Goal: Navigation & Orientation: Find specific page/section

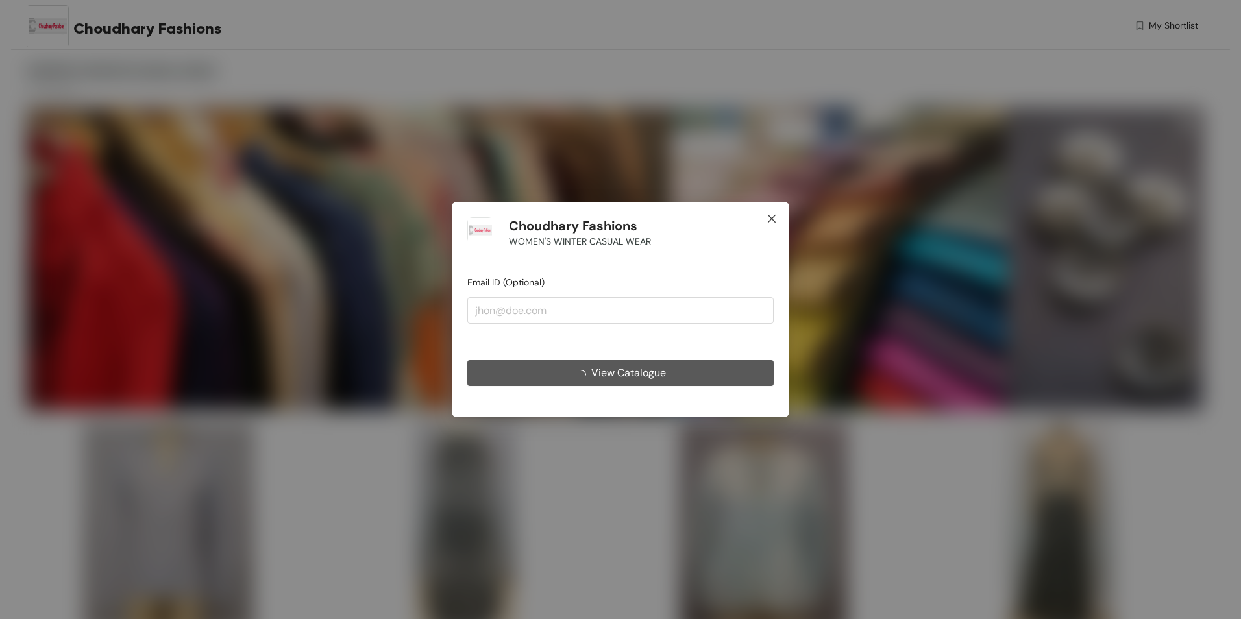
click at [772, 220] on icon "close" at bounding box center [772, 219] width 10 height 10
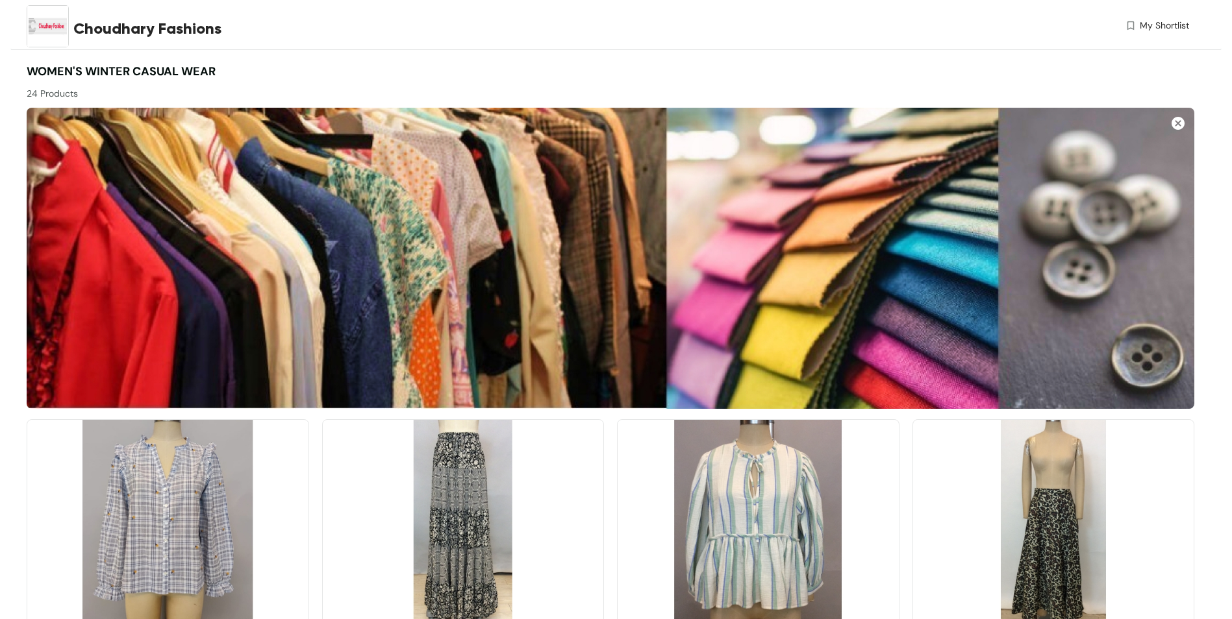
click at [71, 92] on div "24 Products" at bounding box center [319, 91] width 584 height 20
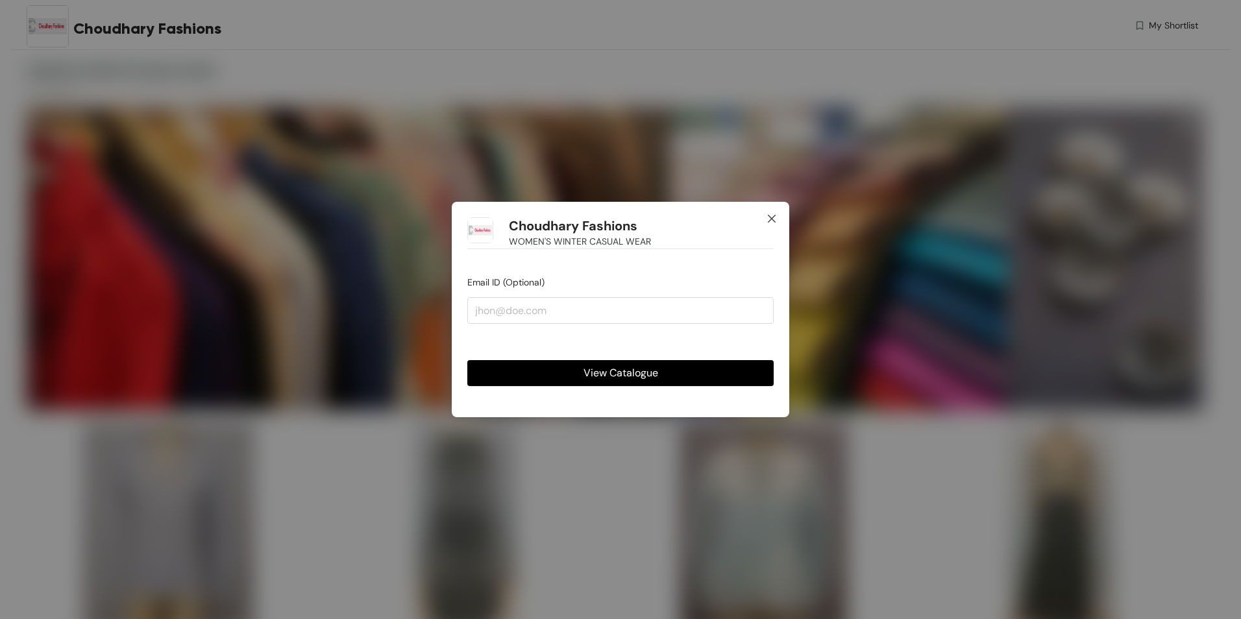
click at [771, 218] on icon "close" at bounding box center [772, 219] width 8 height 8
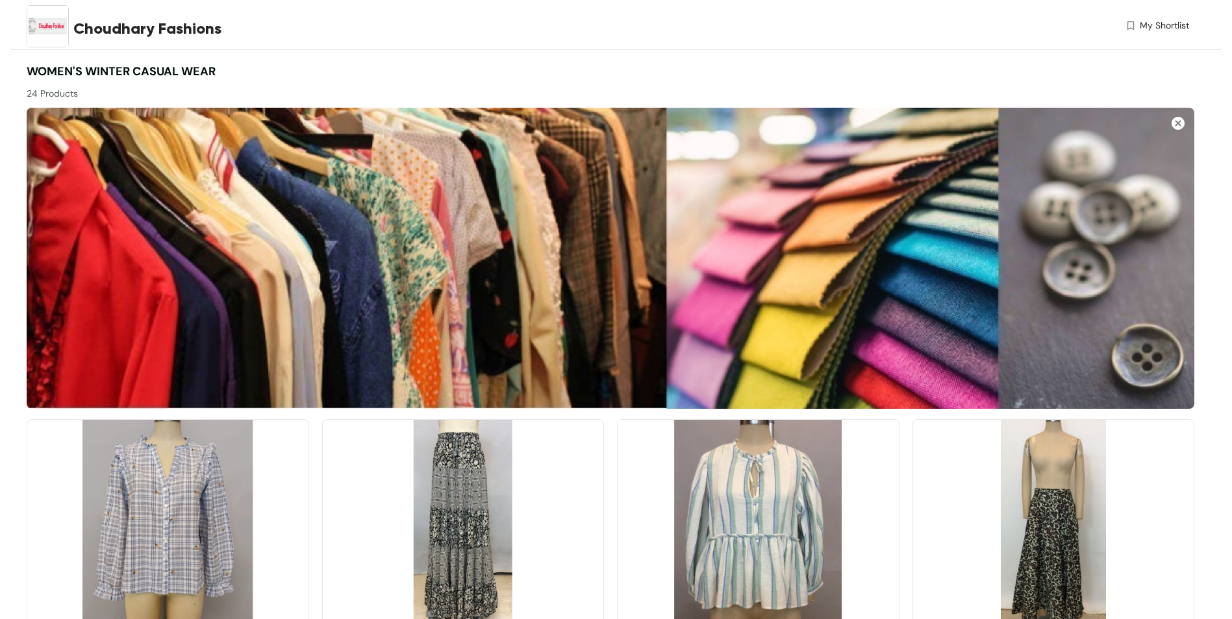
click at [1175, 23] on span "My Shortlist" at bounding box center [1163, 26] width 49 height 14
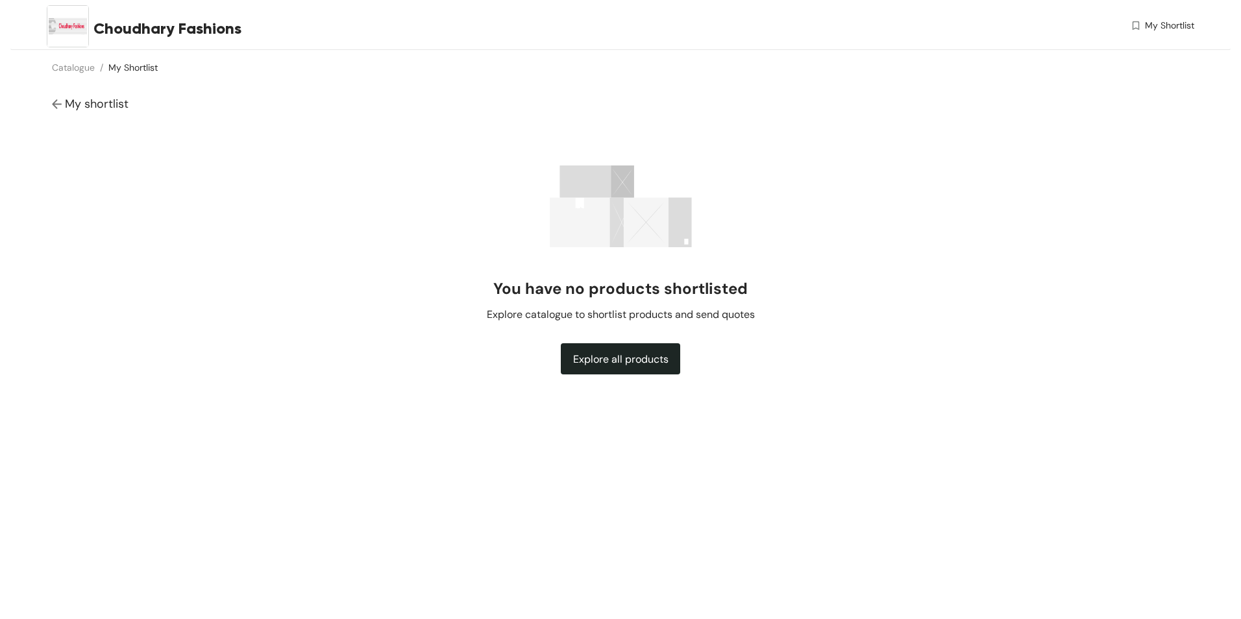
click at [630, 353] on span "Explore all products" at bounding box center [620, 359] width 95 height 16
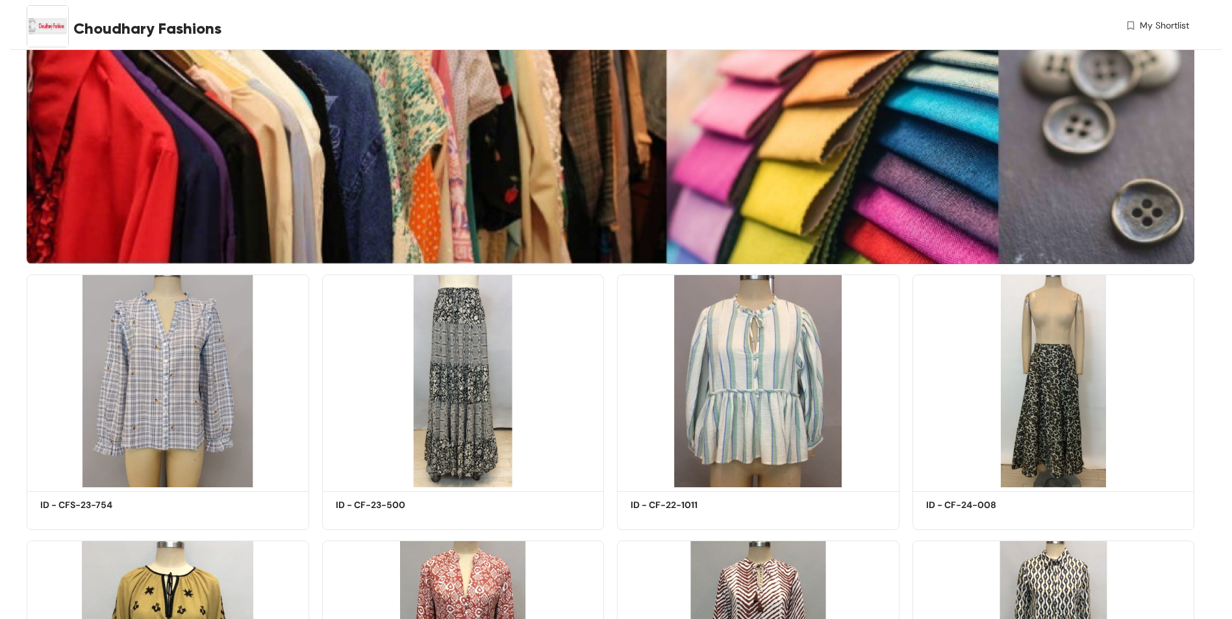
scroll to position [325, 0]
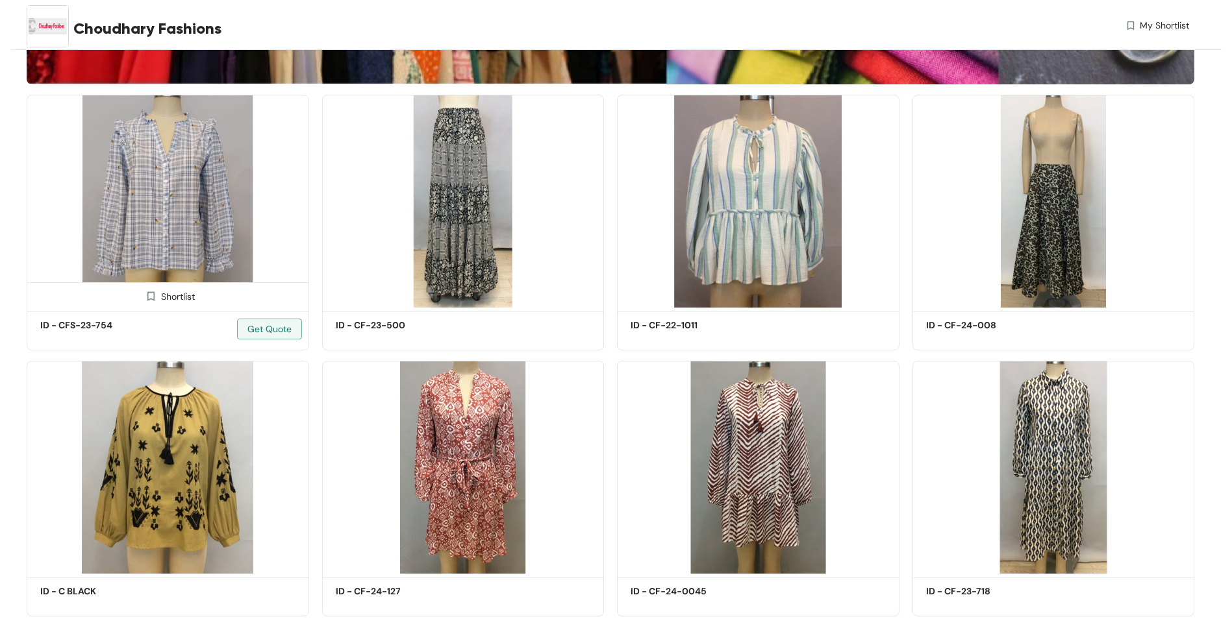
click at [145, 152] on img at bounding box center [168, 201] width 282 height 213
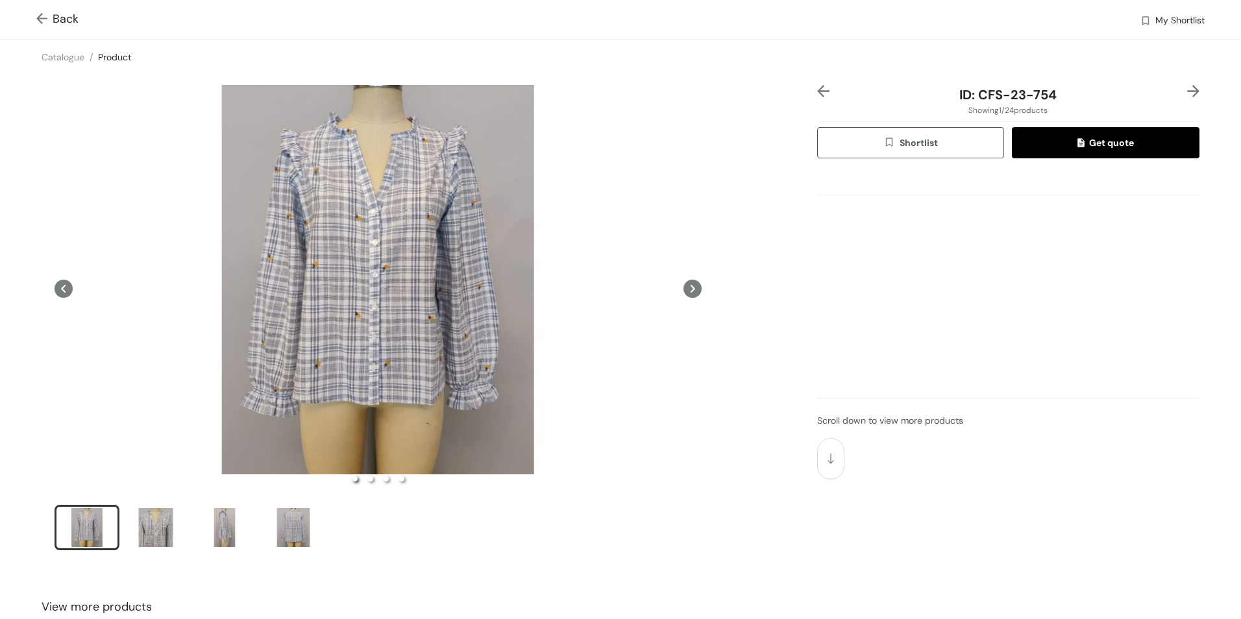
click at [684, 293] on icon at bounding box center [693, 289] width 18 height 18
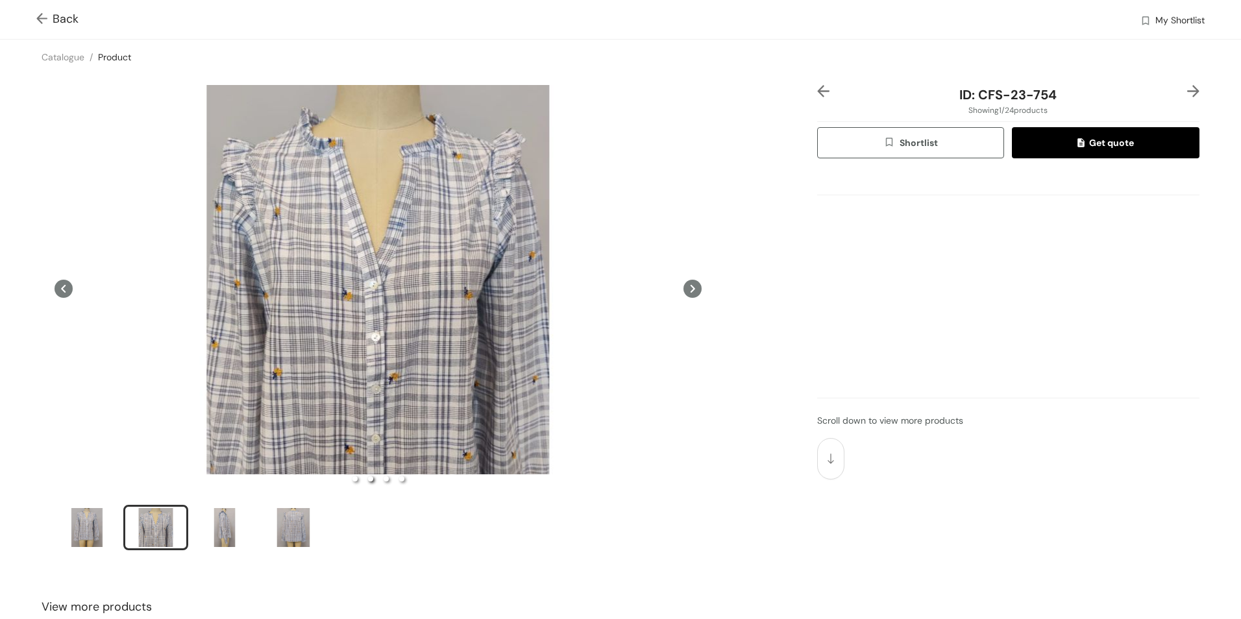
click at [684, 293] on icon at bounding box center [693, 289] width 18 height 18
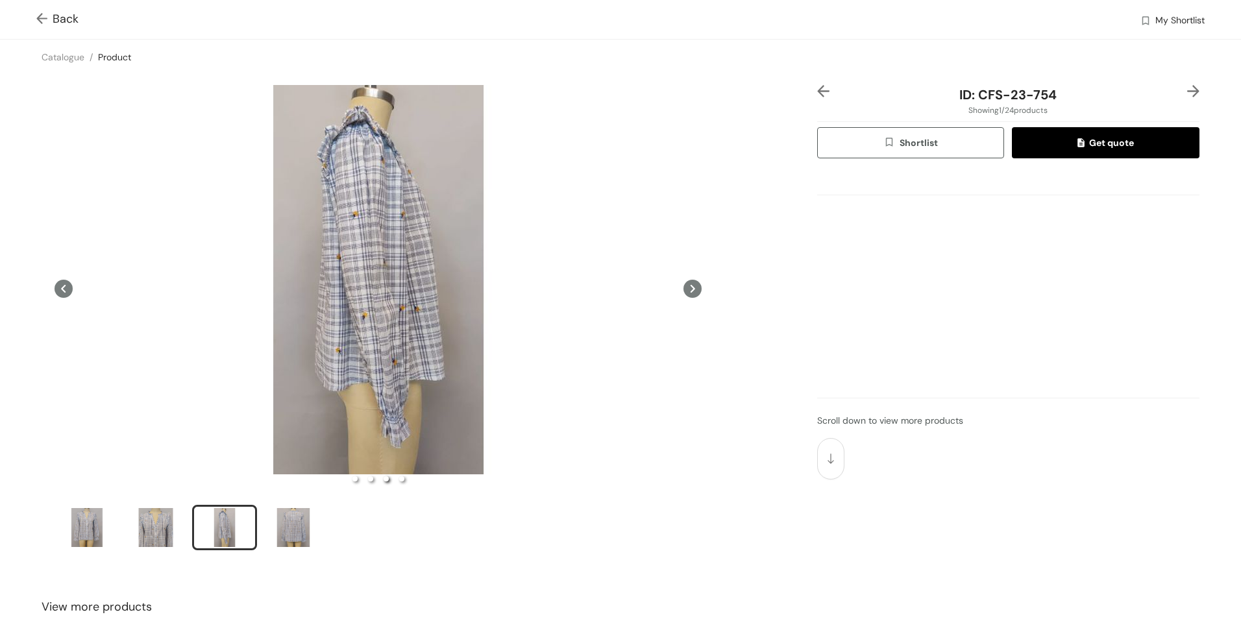
click at [684, 293] on icon at bounding box center [693, 289] width 18 height 18
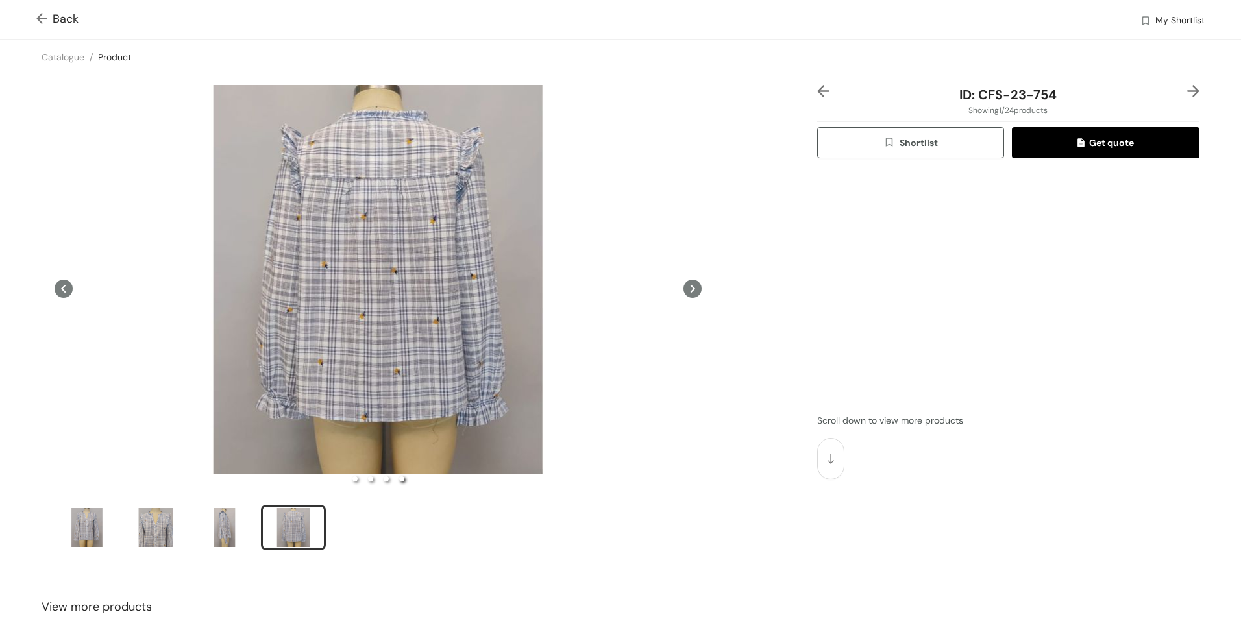
click at [684, 293] on icon at bounding box center [693, 289] width 18 height 18
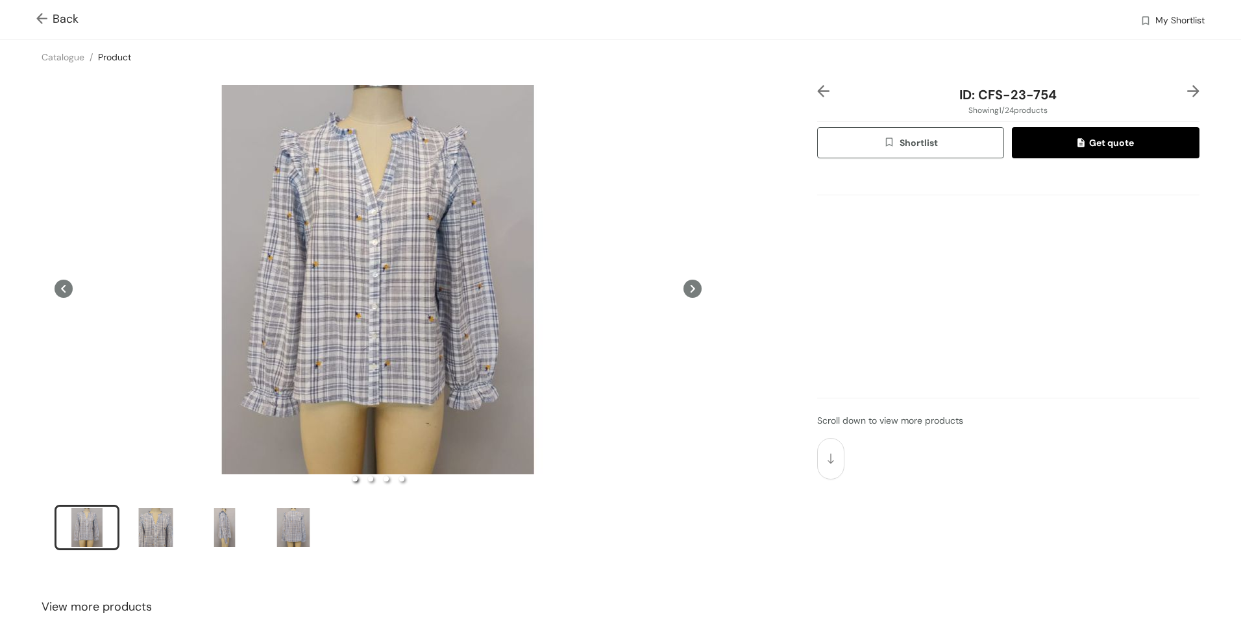
click at [35, 17] on div "Back My Shortlist" at bounding box center [620, 19] width 1241 height 39
click at [58, 21] on span "Back" at bounding box center [57, 19] width 42 height 18
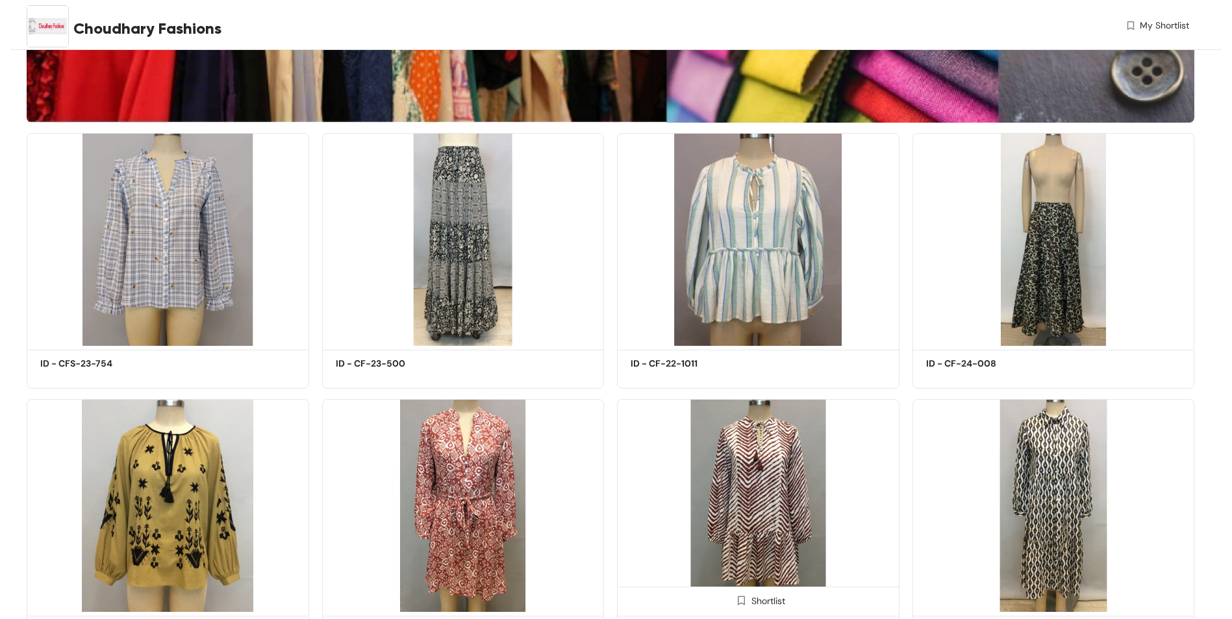
scroll to position [325, 0]
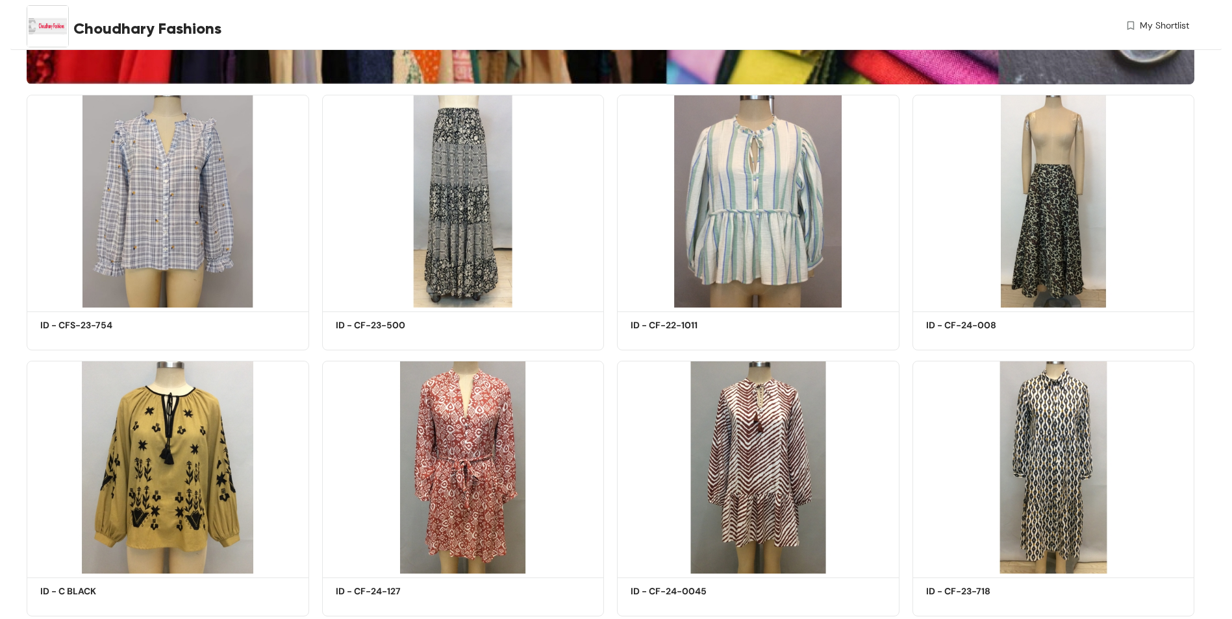
click at [38, 32] on img at bounding box center [48, 26] width 42 height 42
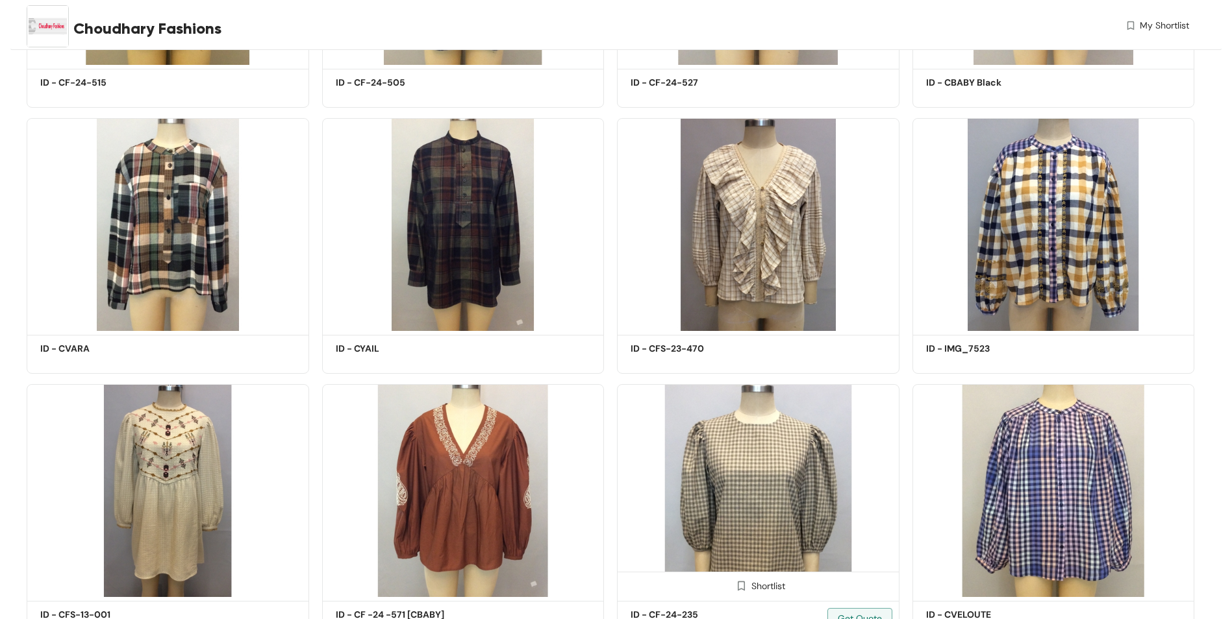
scroll to position [1428, 0]
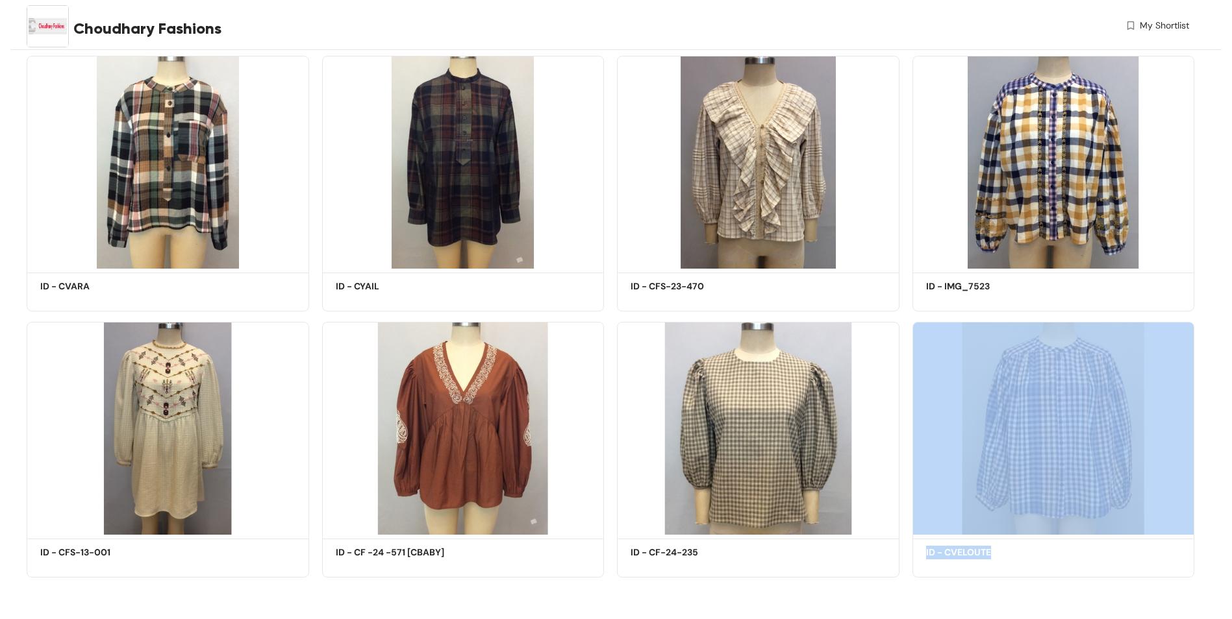
drag, startPoint x: 1227, startPoint y: 525, endPoint x: 1241, endPoint y: 567, distance: 44.4
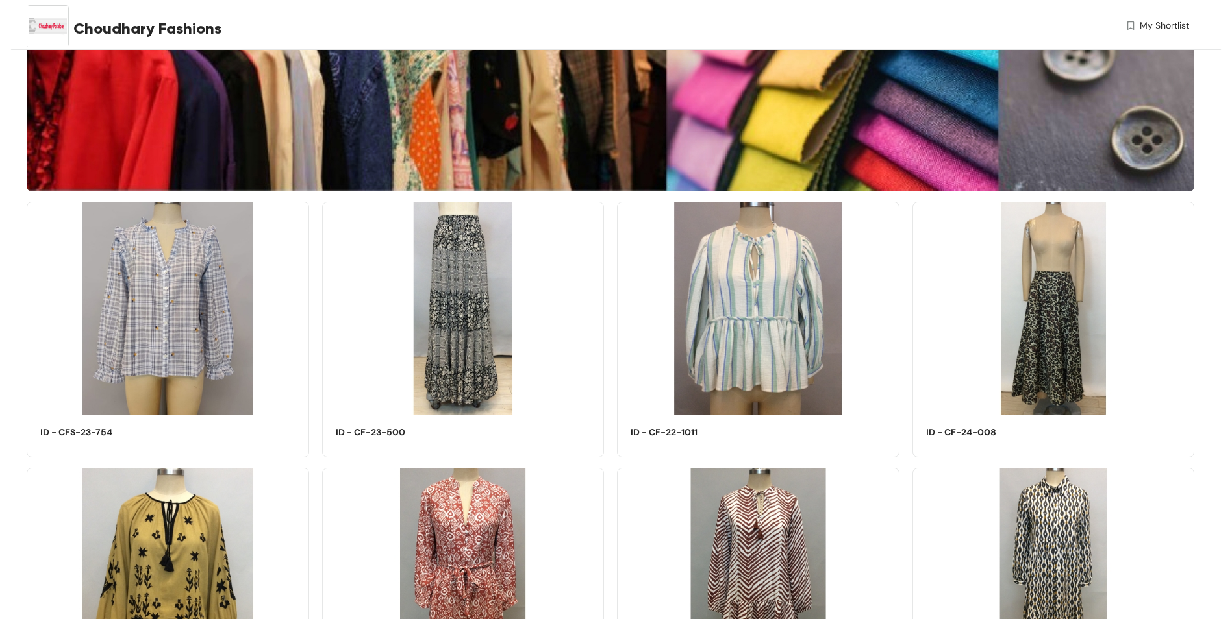
scroll to position [195, 0]
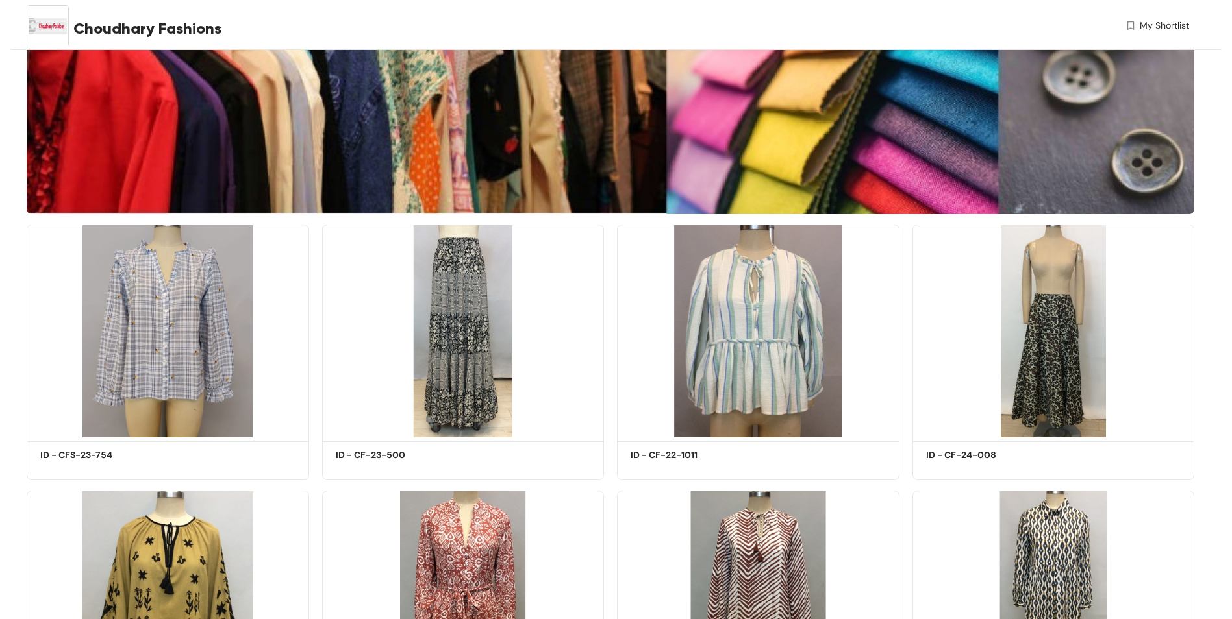
click at [1155, 25] on span "My Shortlist" at bounding box center [1163, 26] width 49 height 14
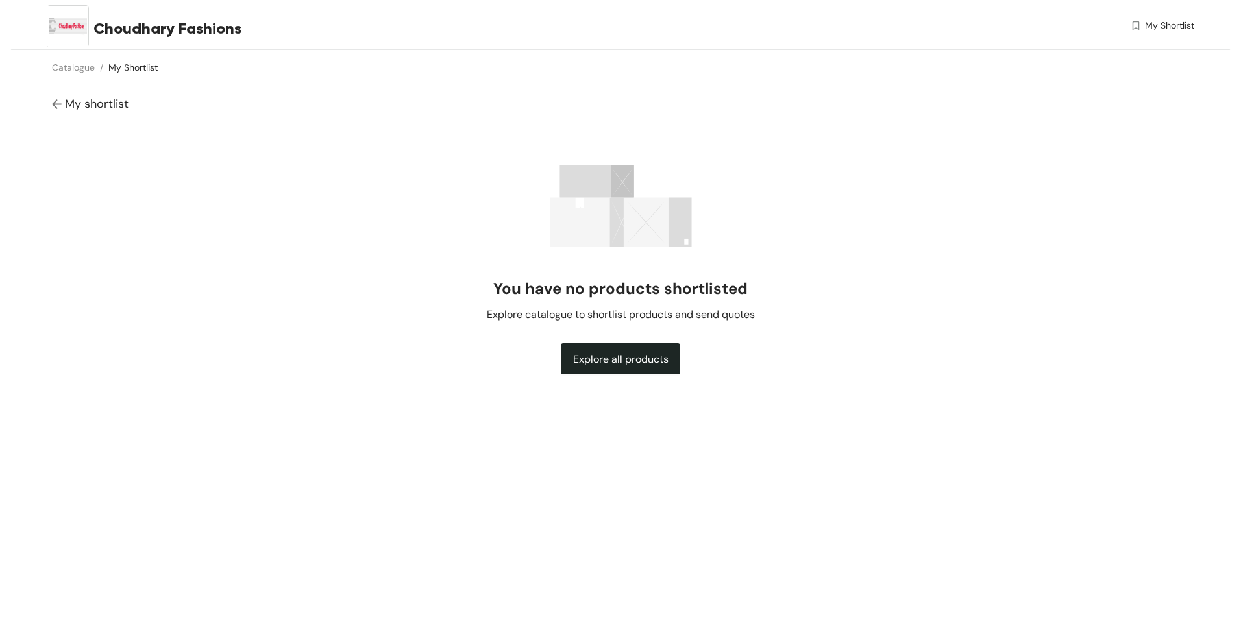
click at [626, 348] on button "Explore all products" at bounding box center [620, 358] width 119 height 31
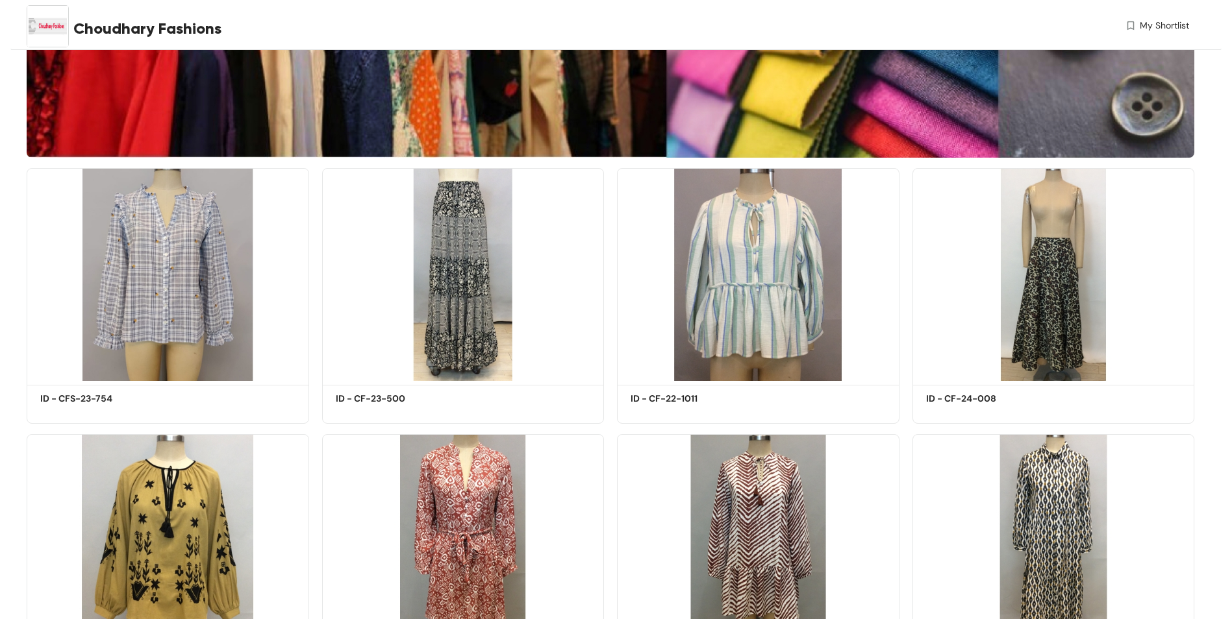
scroll to position [325, 0]
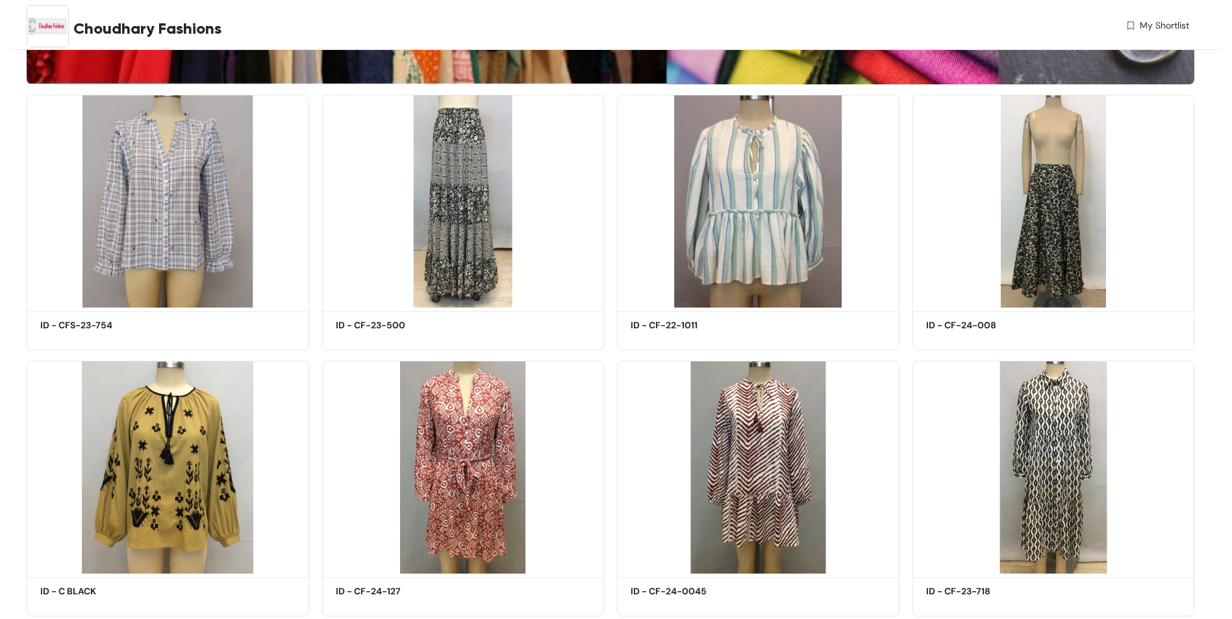
drag, startPoint x: 18, startPoint y: 29, endPoint x: 37, endPoint y: 26, distance: 19.1
click at [19, 29] on div "Choudhary Fashions My Shortlist" at bounding box center [615, 25] width 1211 height 50
click at [39, 25] on img at bounding box center [48, 26] width 42 height 42
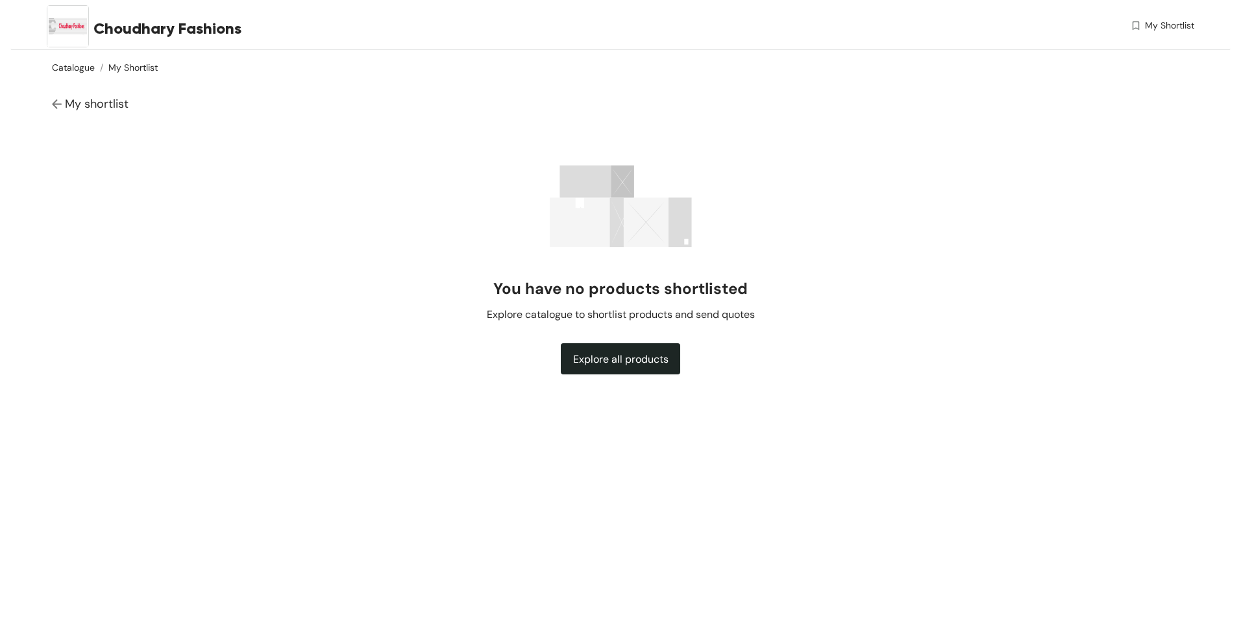
click at [74, 68] on link "Catalogue" at bounding box center [73, 68] width 43 height 12
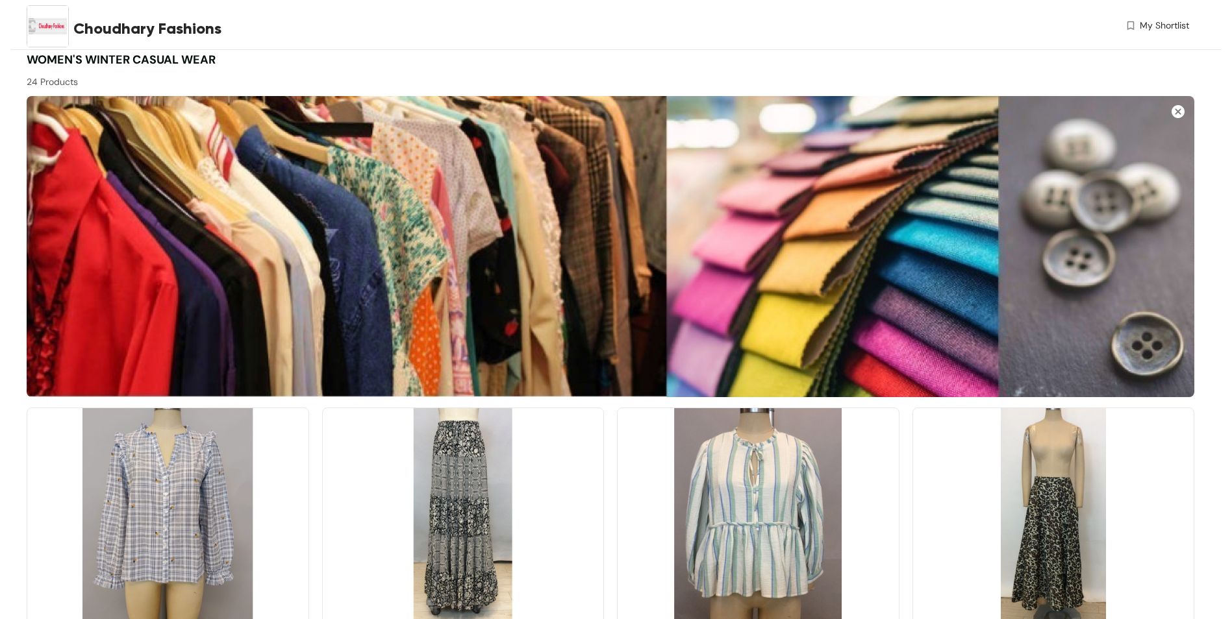
scroll to position [325, 0]
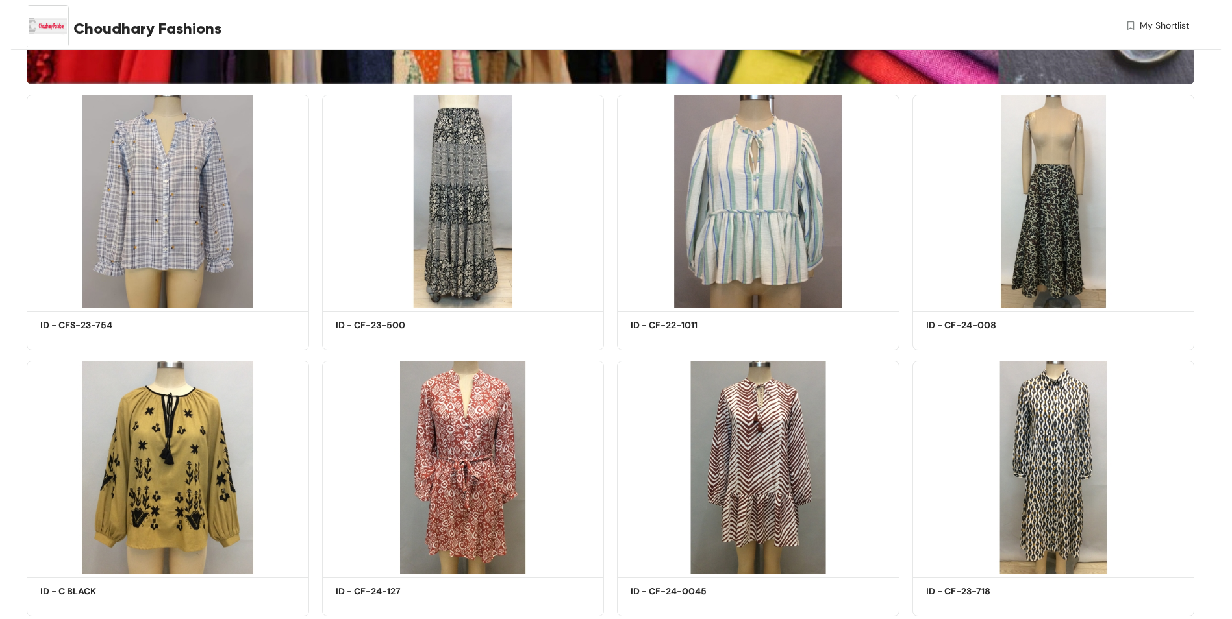
click at [62, 28] on img at bounding box center [48, 26] width 42 height 42
drag, startPoint x: 40, startPoint y: 31, endPoint x: 52, endPoint y: 30, distance: 11.7
click at [40, 30] on img at bounding box center [48, 26] width 42 height 42
click at [60, 31] on img at bounding box center [48, 26] width 42 height 42
click at [92, 24] on span "Choudhary Fashions" at bounding box center [147, 28] width 148 height 23
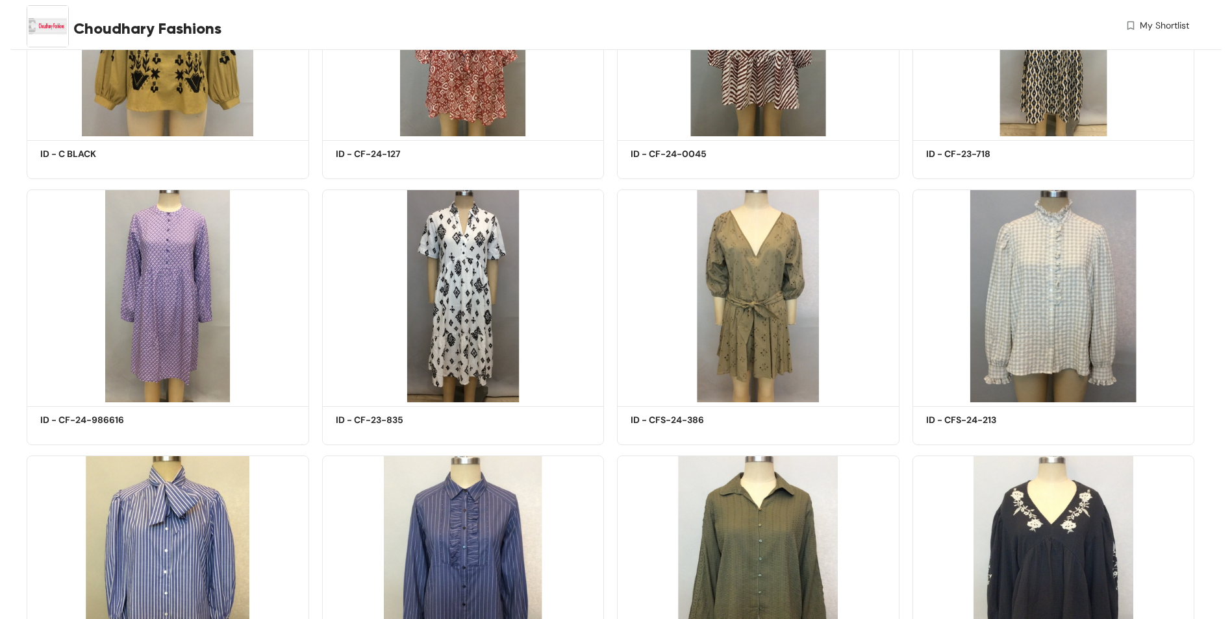
scroll to position [844, 0]
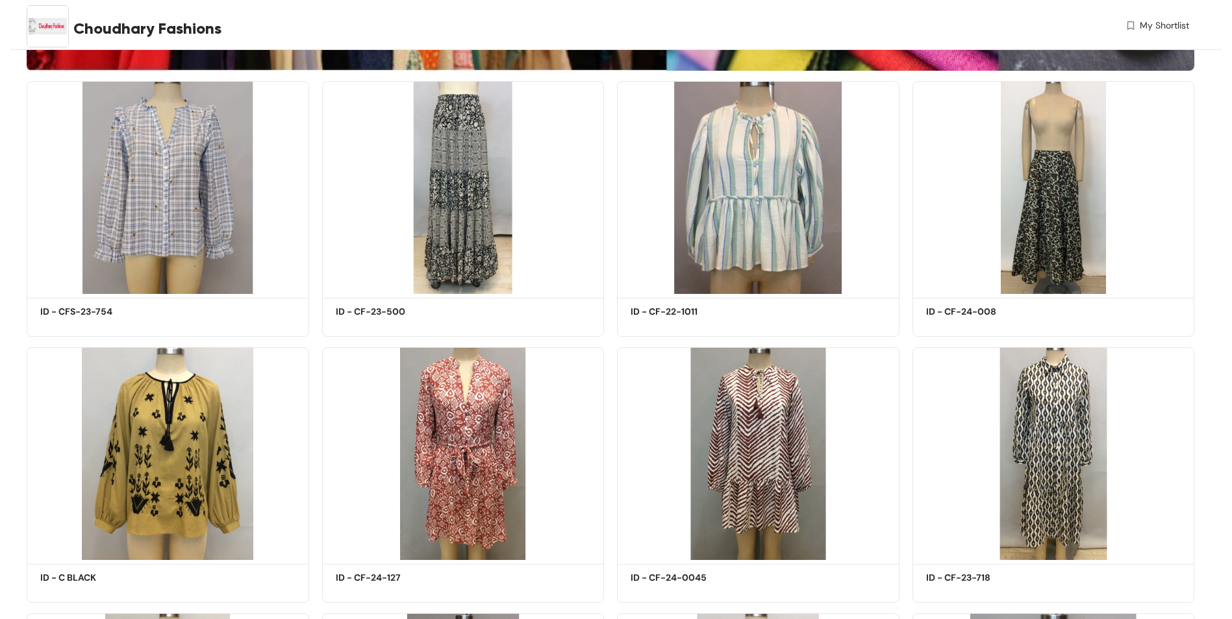
scroll to position [325, 0]
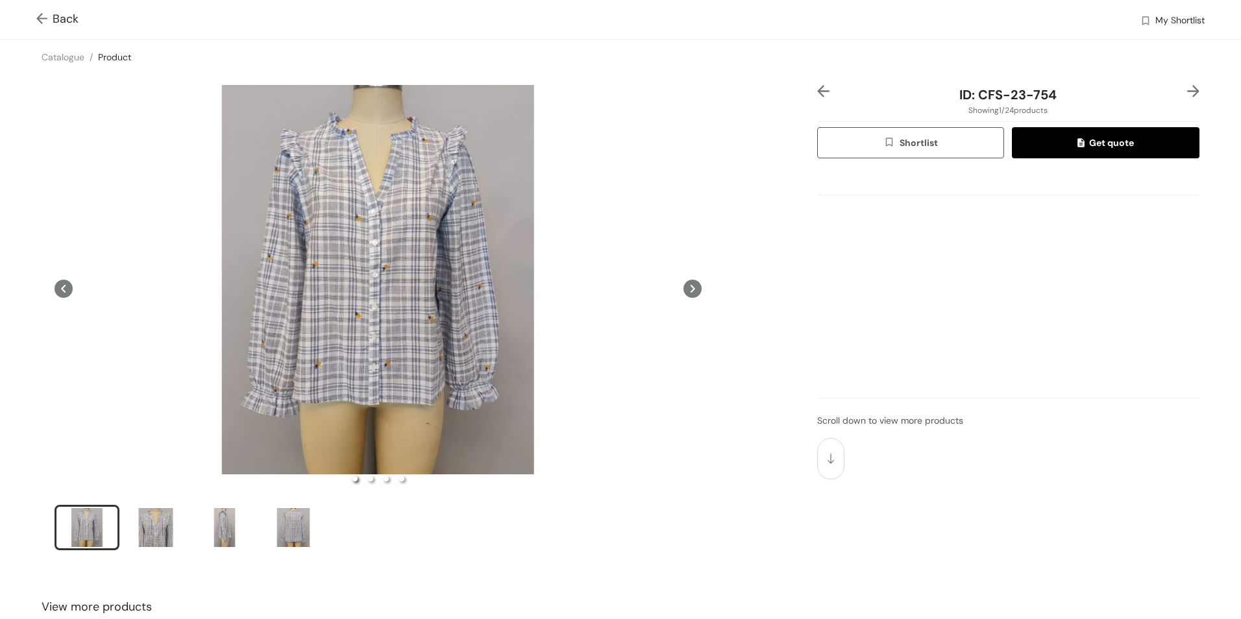
click at [116, 63] on link "Product" at bounding box center [114, 57] width 33 height 12
click at [112, 51] on link "Product" at bounding box center [114, 57] width 33 height 12
click at [1123, 487] on div "ID: CFS-23-754 Showing 1 / 24 products Shortlist Get quote Scroll down to view …" at bounding box center [1009, 326] width 388 height 482
